Goal: Find contact information: Find contact information

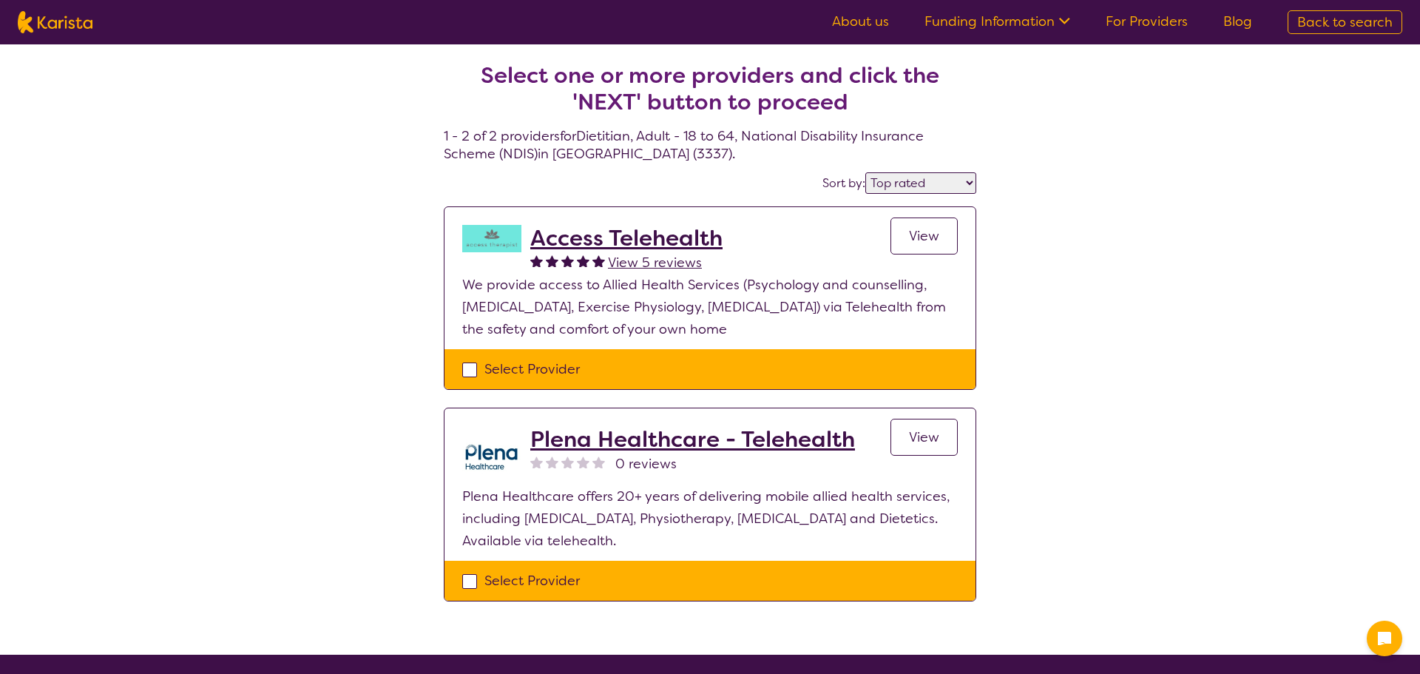
select select "by_score"
click at [1374, 644] on icon "Channel Menu" at bounding box center [1377, 633] width 30 height 30
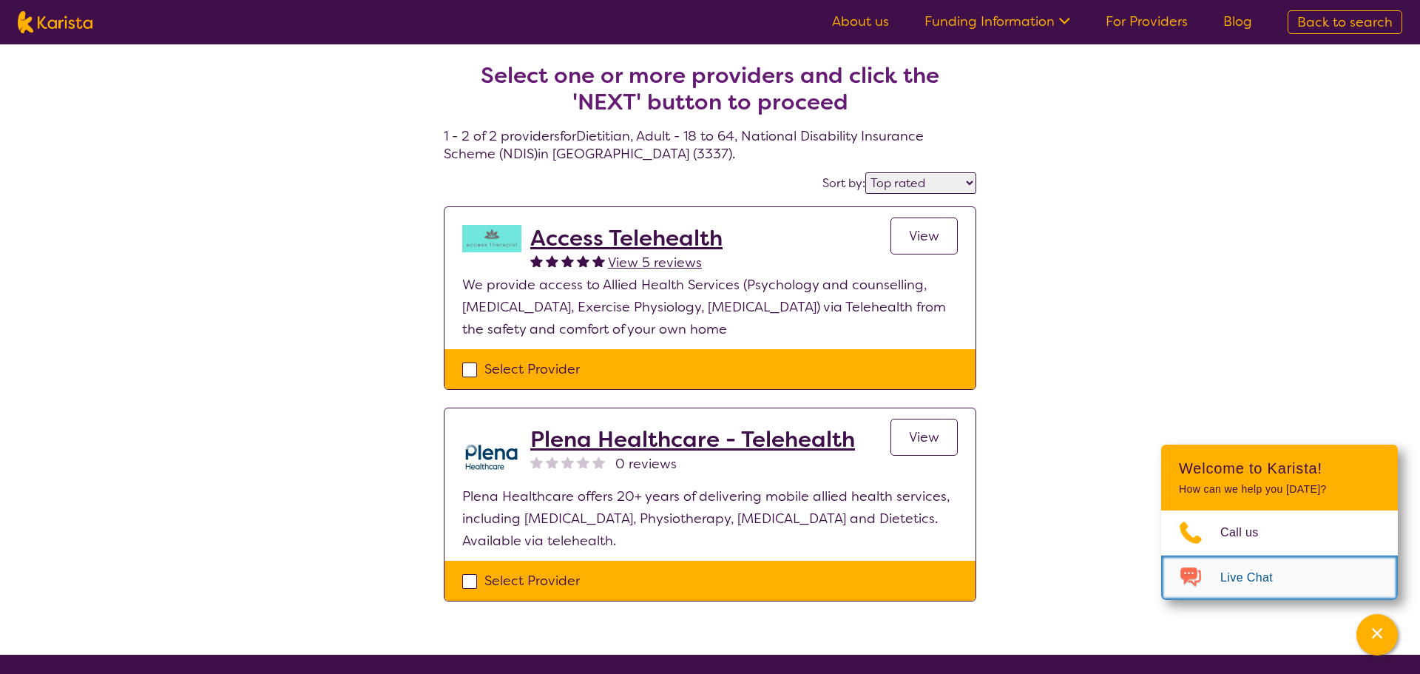
click at [1276, 575] on span "Live Chat" at bounding box center [1255, 577] width 70 height 22
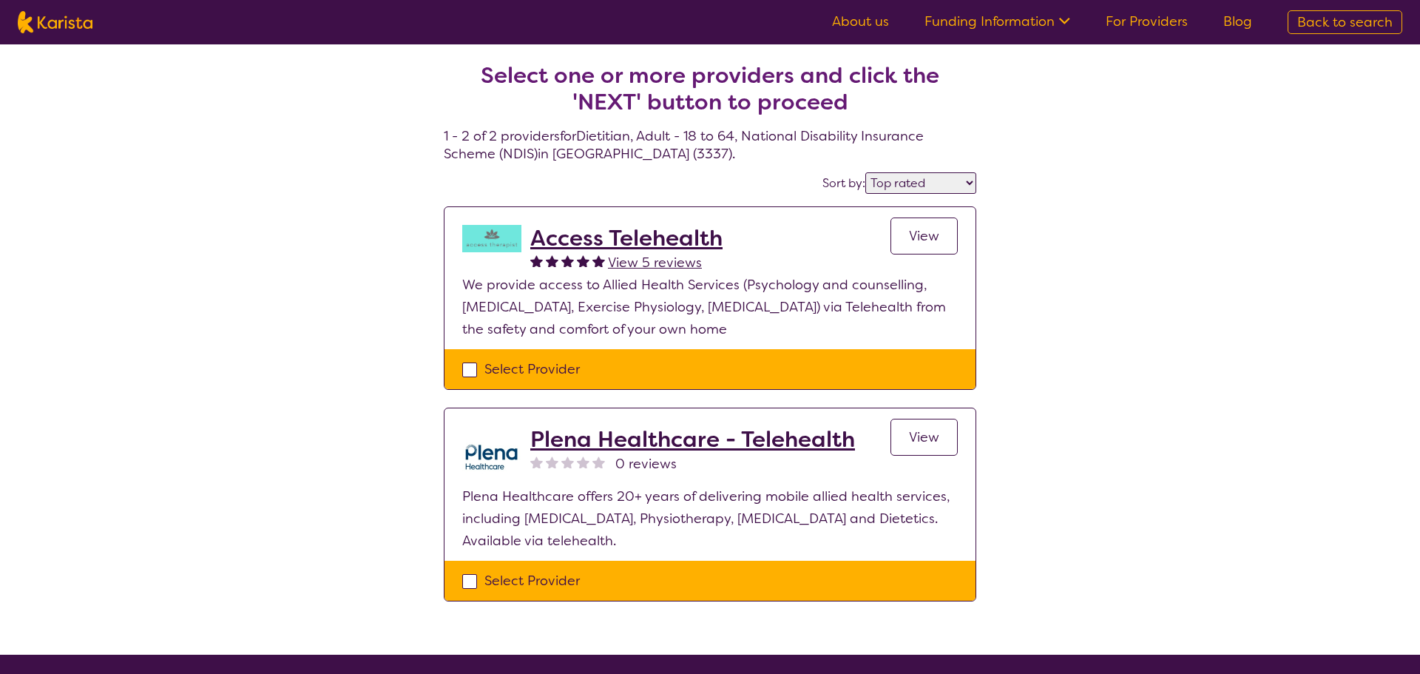
click at [933, 452] on link "View" at bounding box center [923, 436] width 67 height 37
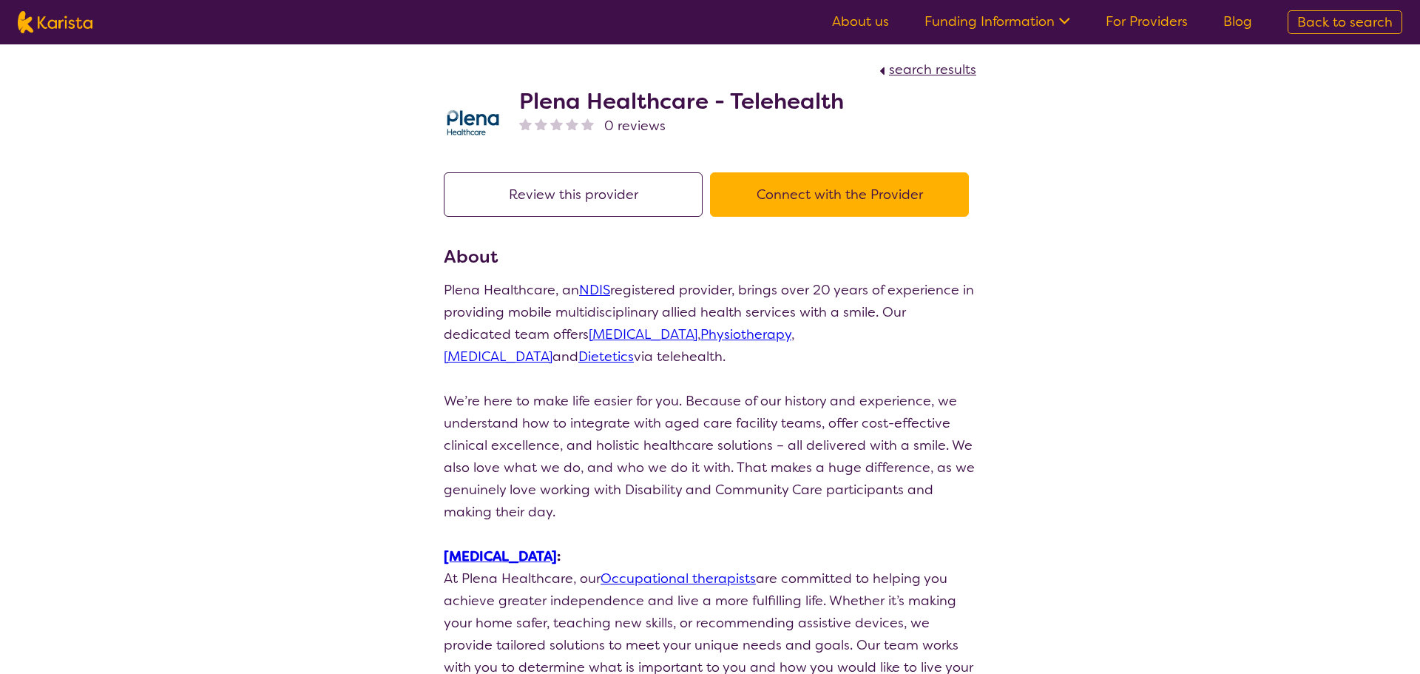
scroll to position [8, 0]
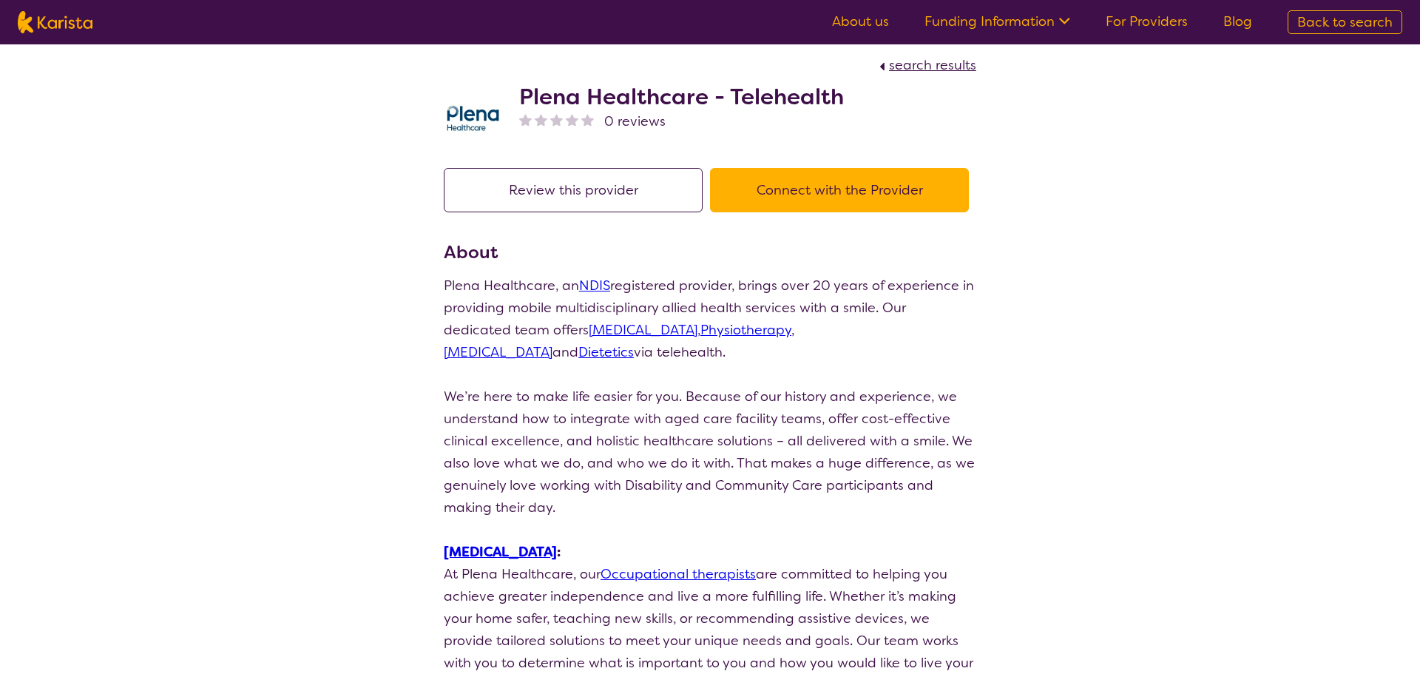
click at [880, 193] on button "Connect with the Provider" at bounding box center [839, 190] width 259 height 44
